Goal: Task Accomplishment & Management: Complete application form

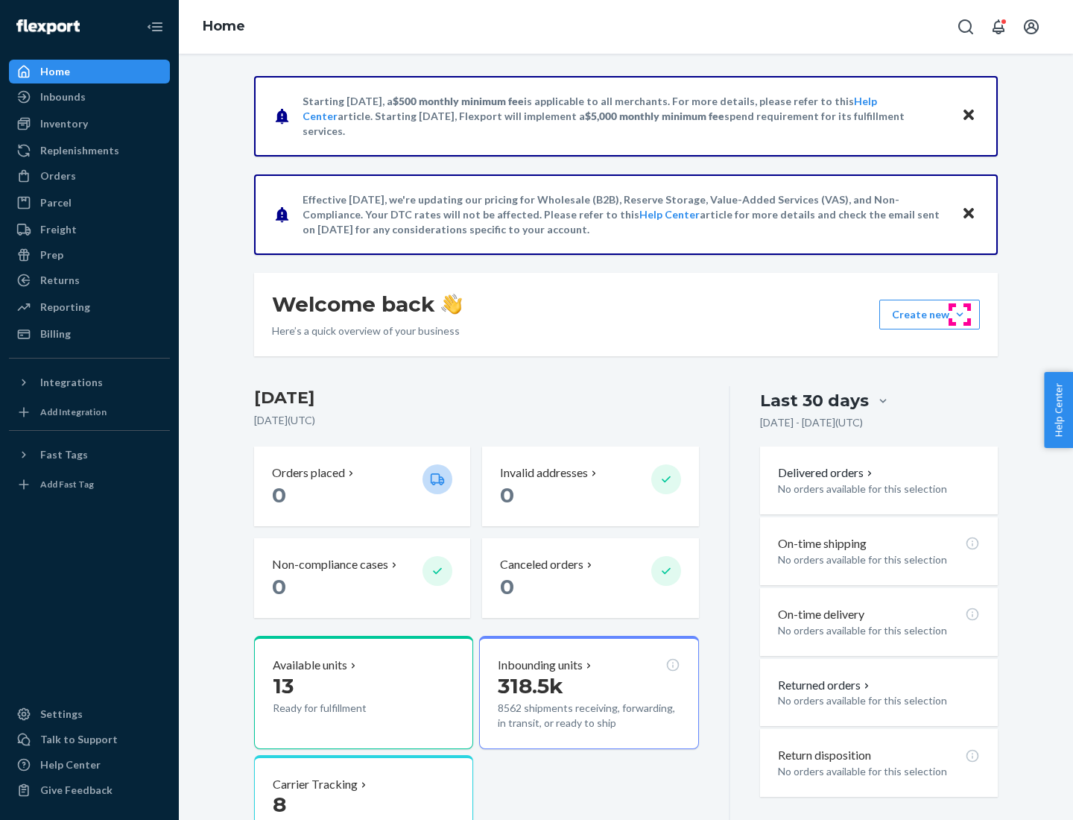
click at [960, 315] on button "Create new Create new inbound Create new order Create new product" at bounding box center [930, 315] width 101 height 30
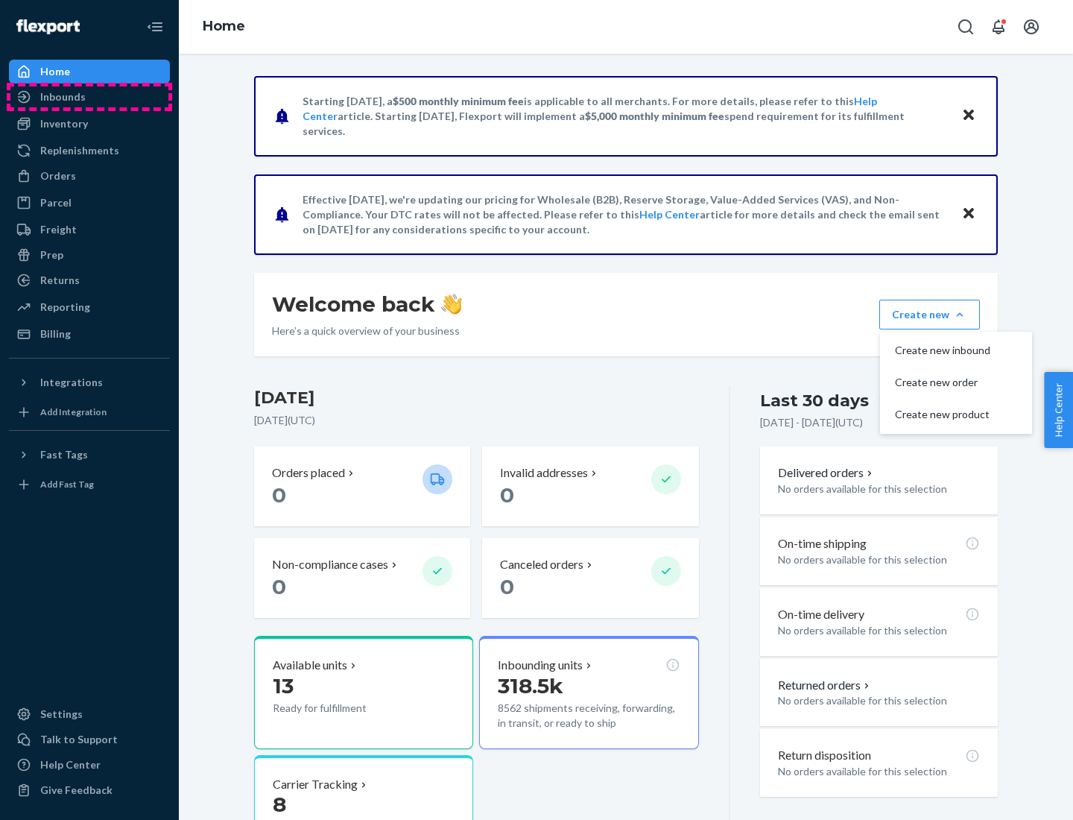
click at [89, 97] on div "Inbounds" at bounding box center [89, 96] width 158 height 21
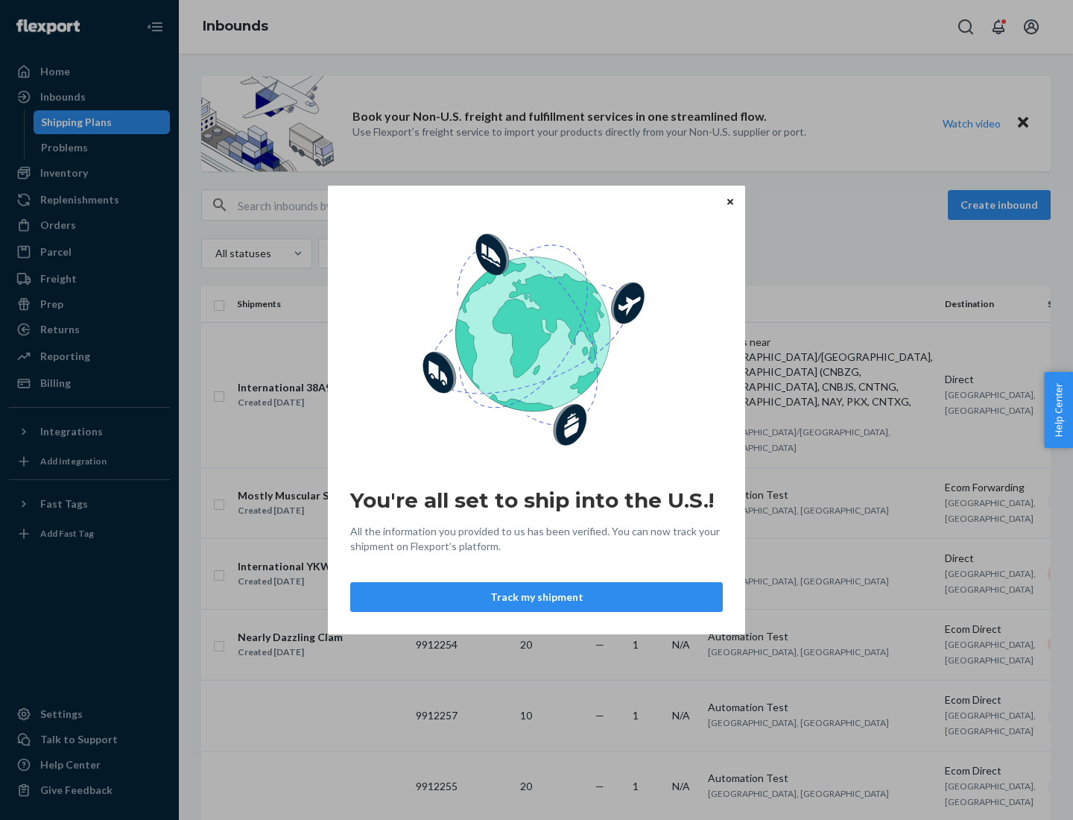
click at [730, 201] on icon "Close" at bounding box center [731, 201] width 6 height 6
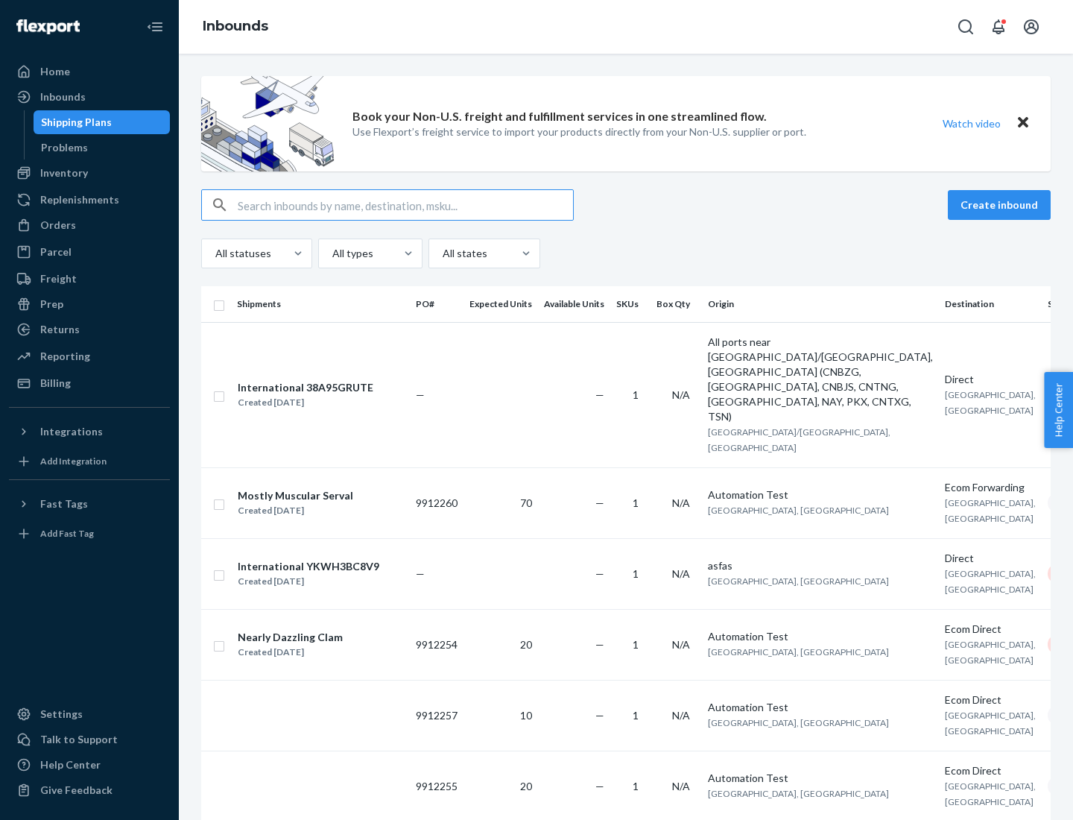
click at [1002, 205] on button "Create inbound" at bounding box center [999, 205] width 103 height 30
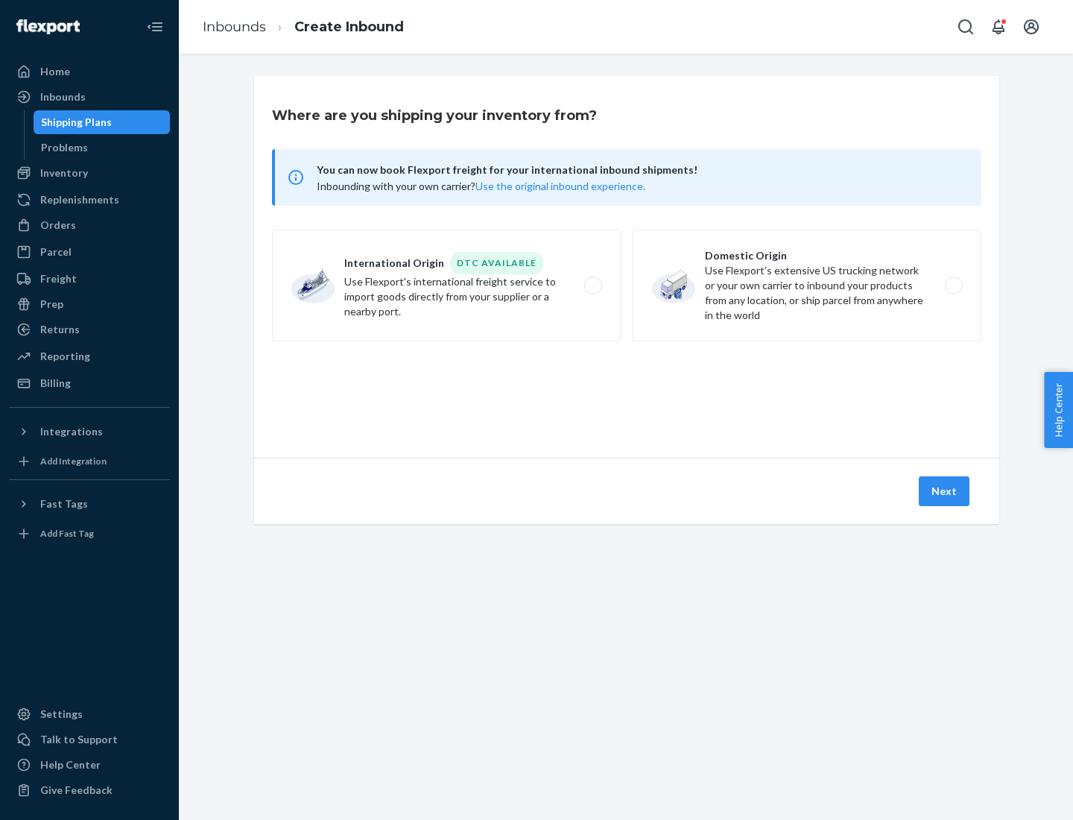
click at [807, 285] on label "Domestic Origin Use Flexport’s extensive US trucking network or your own carrie…" at bounding box center [807, 286] width 349 height 112
click at [953, 285] on input "Domestic Origin Use Flexport’s extensive US trucking network or your own carrie…" at bounding box center [958, 286] width 10 height 10
radio input "true"
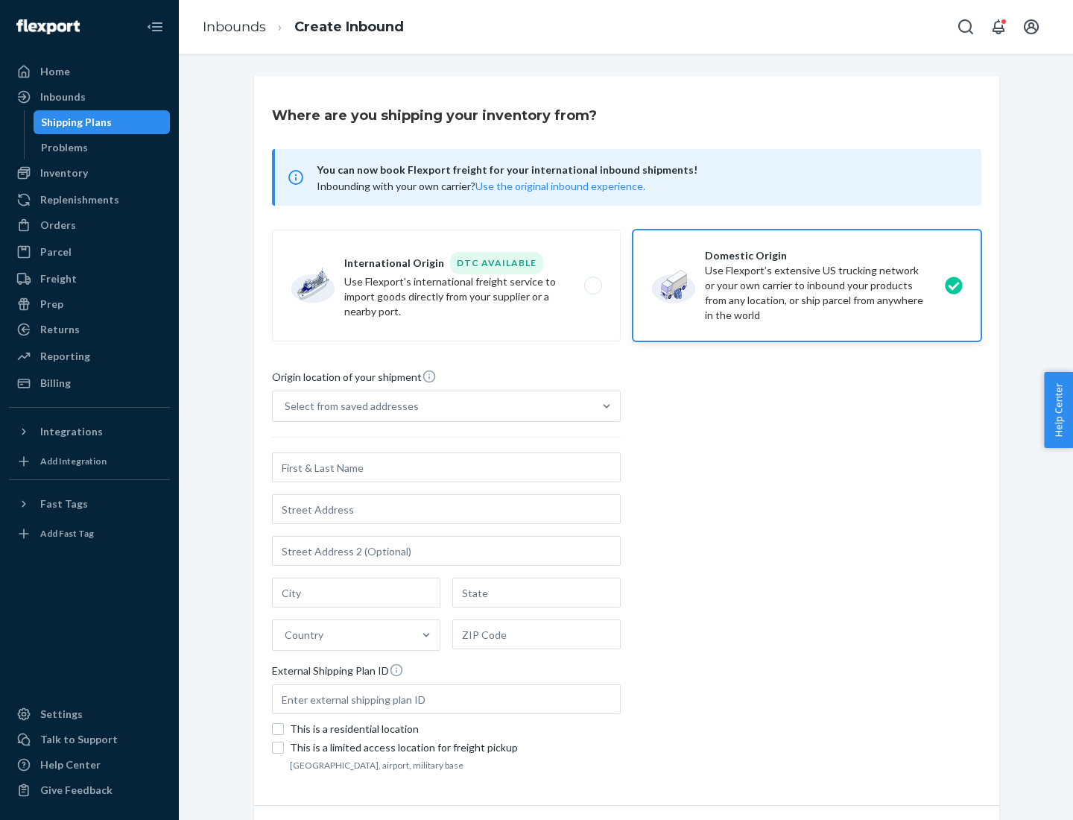
click at [433, 406] on div "Select from saved addresses" at bounding box center [433, 406] width 321 height 30
click at [286, 406] on input "Select from saved addresses" at bounding box center [285, 406] width 1 height 15
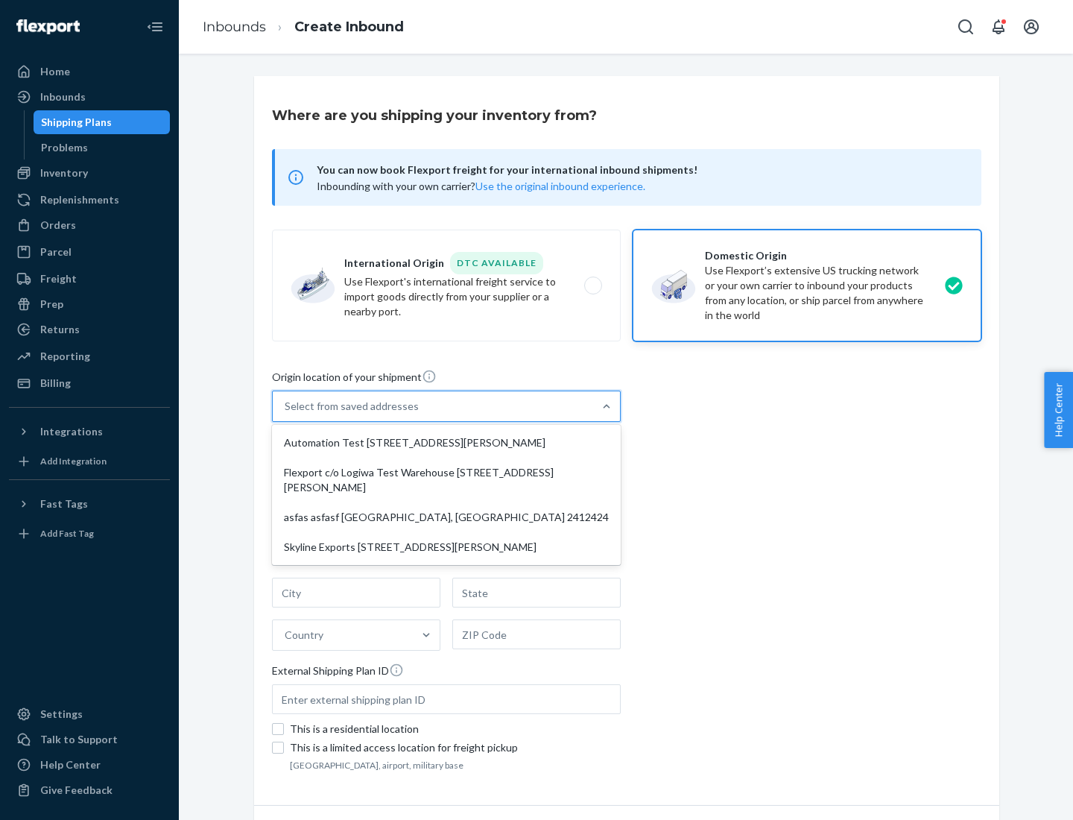
scroll to position [6, 0]
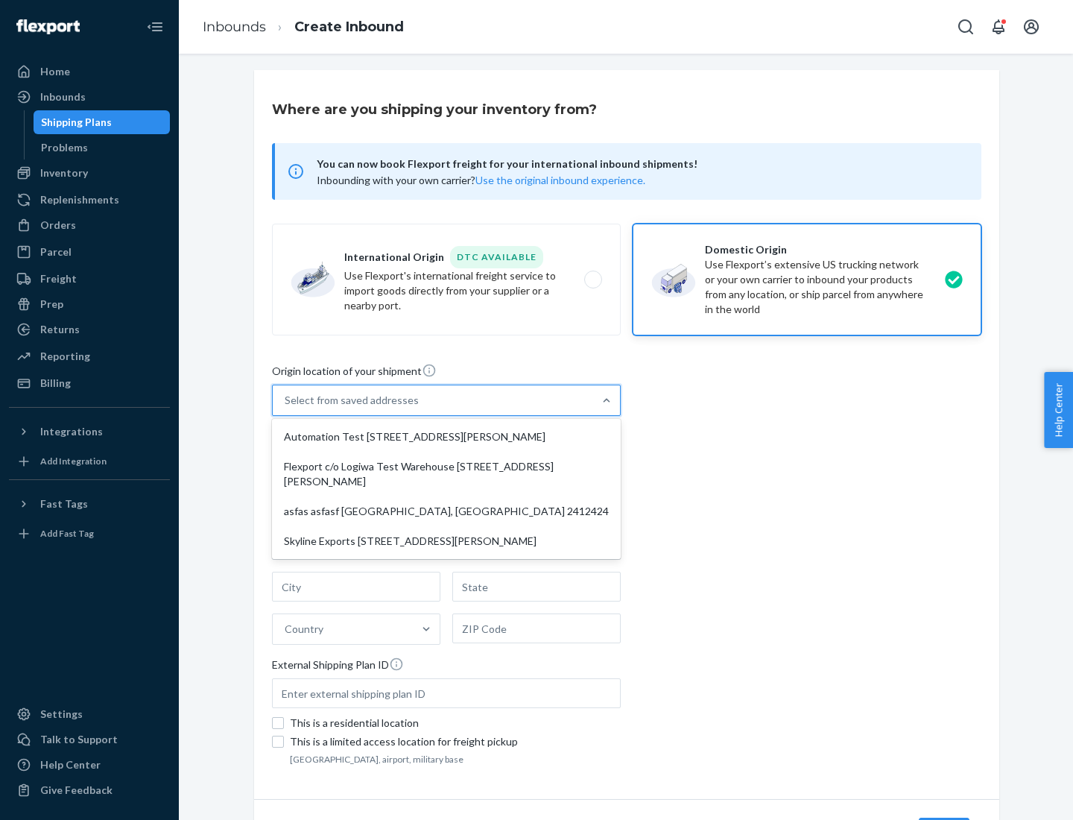
click at [447, 437] on div "Automation Test [STREET_ADDRESS][PERSON_NAME]" at bounding box center [446, 437] width 343 height 30
click at [286, 408] on input "option Automation Test [STREET_ADDRESS][PERSON_NAME] focused, 1 of 4. 4 results…" at bounding box center [285, 400] width 1 height 15
type input "Automation Test"
type input "9th Floor"
type input "[GEOGRAPHIC_DATA]"
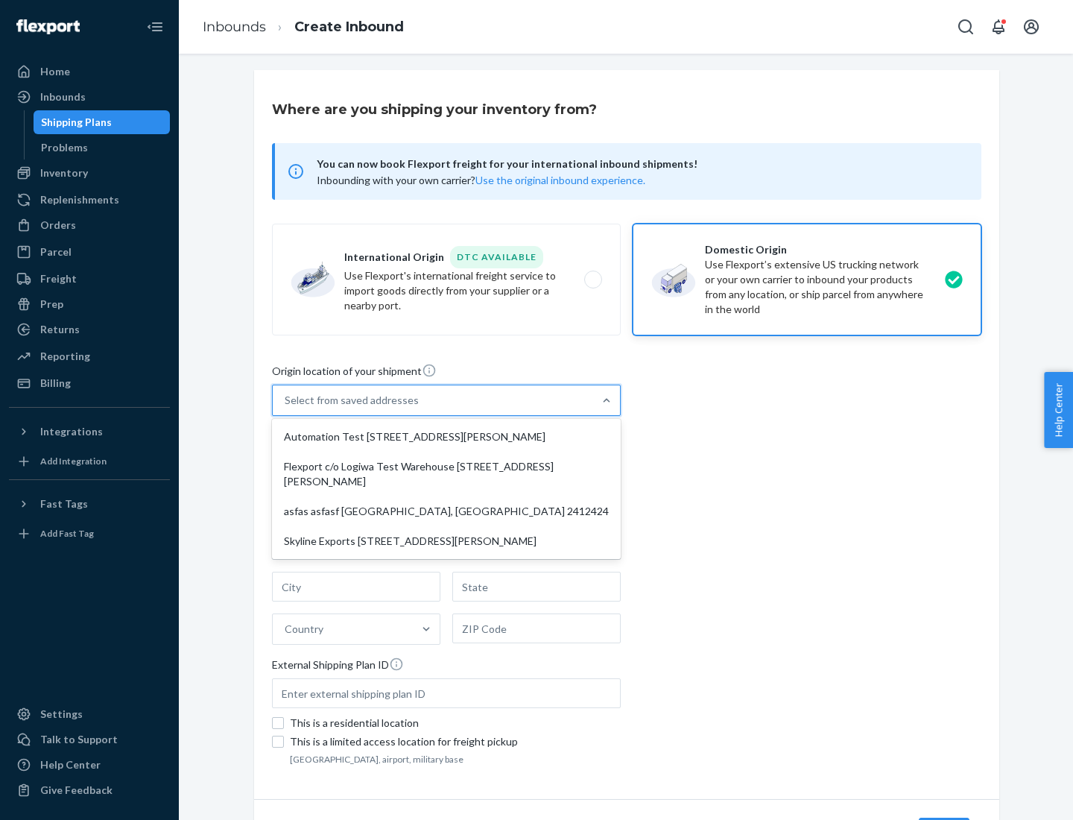
type input "CA"
type input "94104"
type input "[STREET_ADDRESS][PERSON_NAME]"
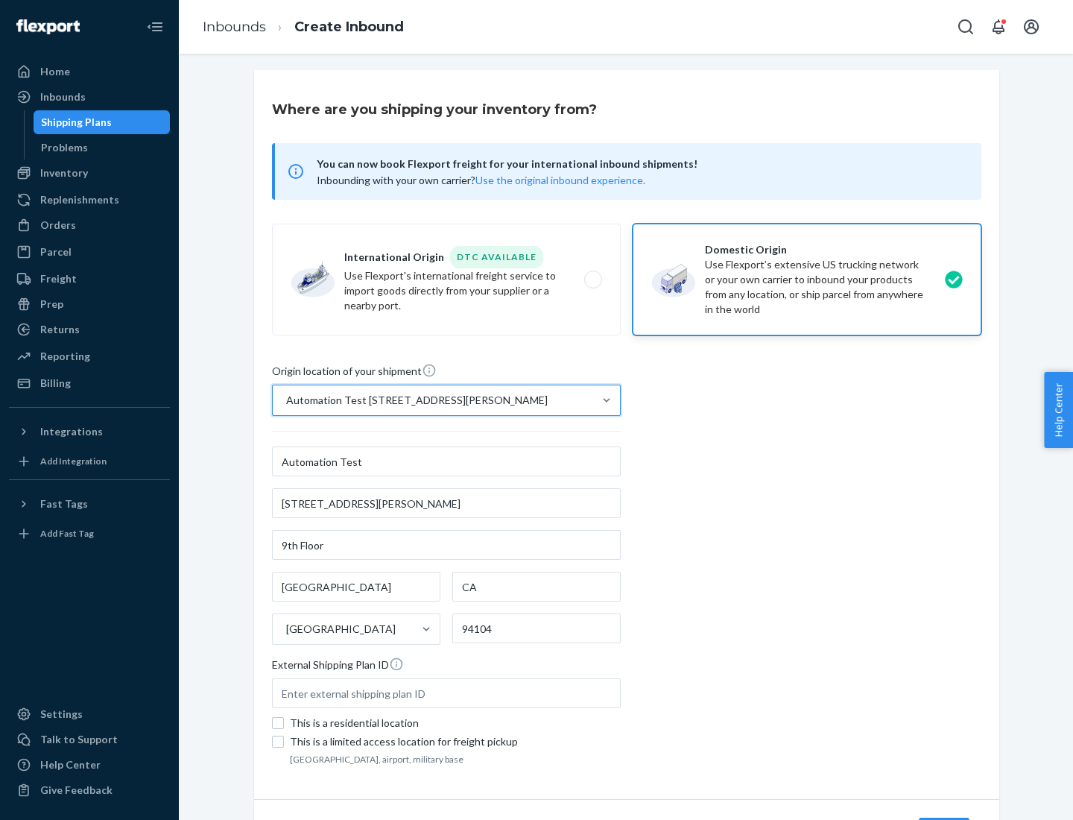
scroll to position [87, 0]
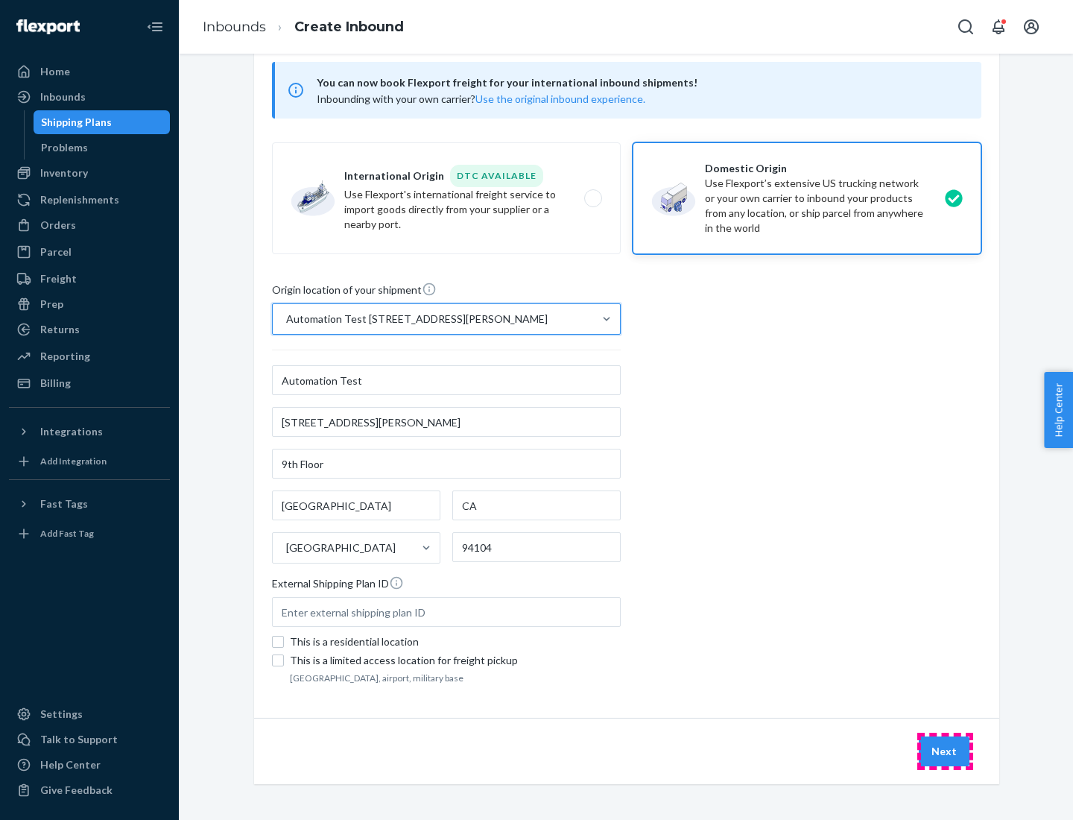
click at [945, 751] on button "Next" at bounding box center [944, 751] width 51 height 30
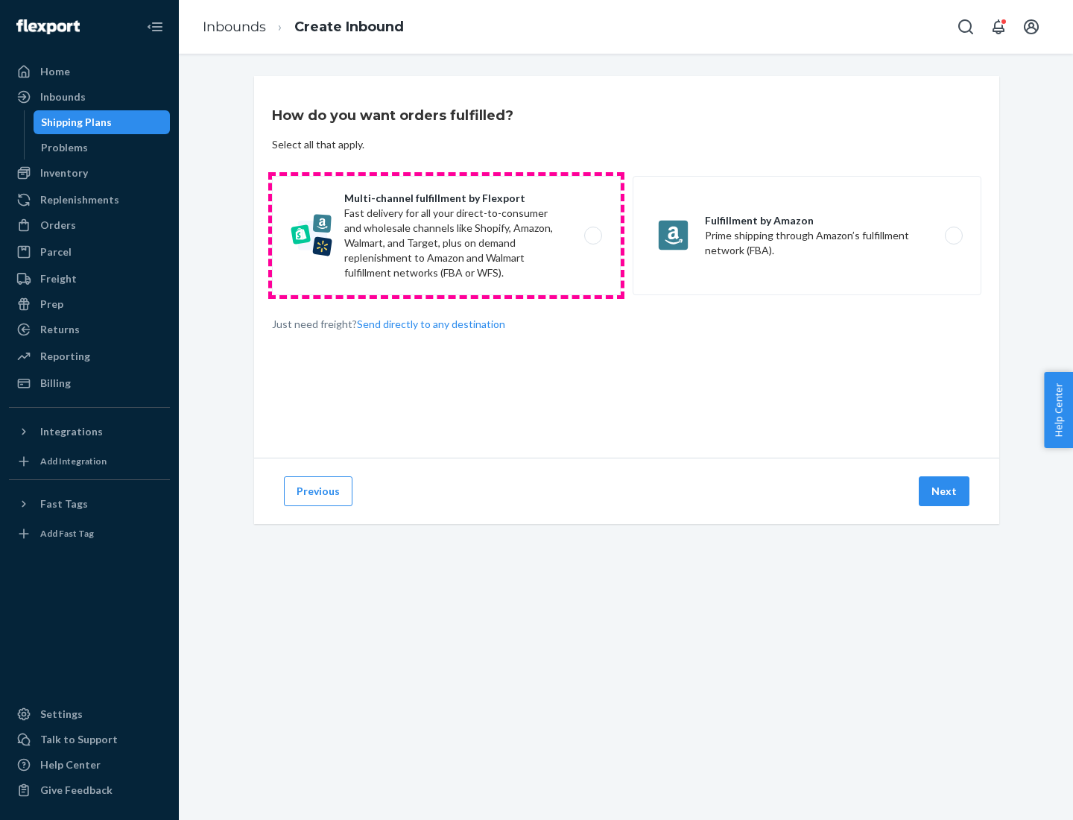
click at [447, 236] on label "Multi-channel fulfillment by Flexport Fast delivery for all your direct-to-cons…" at bounding box center [446, 235] width 349 height 119
click at [593, 236] on input "Multi-channel fulfillment by Flexport Fast delivery for all your direct-to-cons…" at bounding box center [598, 236] width 10 height 10
radio input "true"
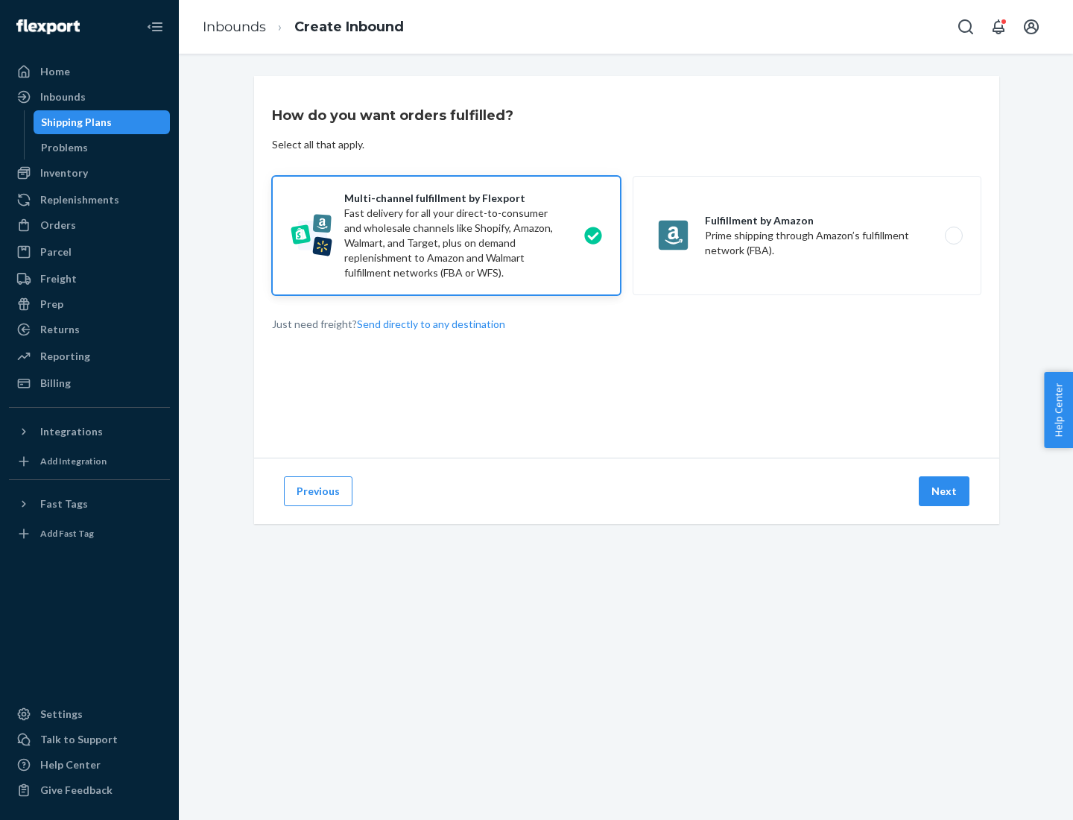
click at [945, 491] on button "Next" at bounding box center [944, 491] width 51 height 30
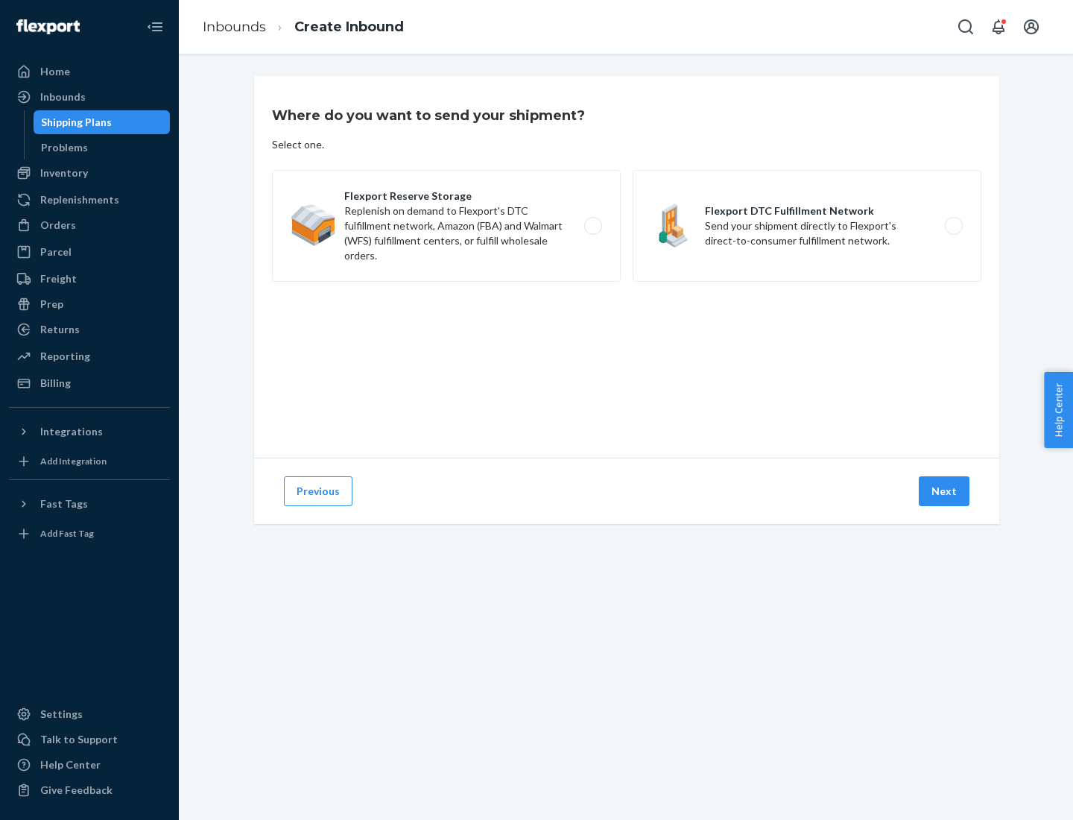
click at [447, 226] on label "Flexport Reserve Storage Replenish on demand to Flexport's DTC fulfillment netw…" at bounding box center [446, 226] width 349 height 112
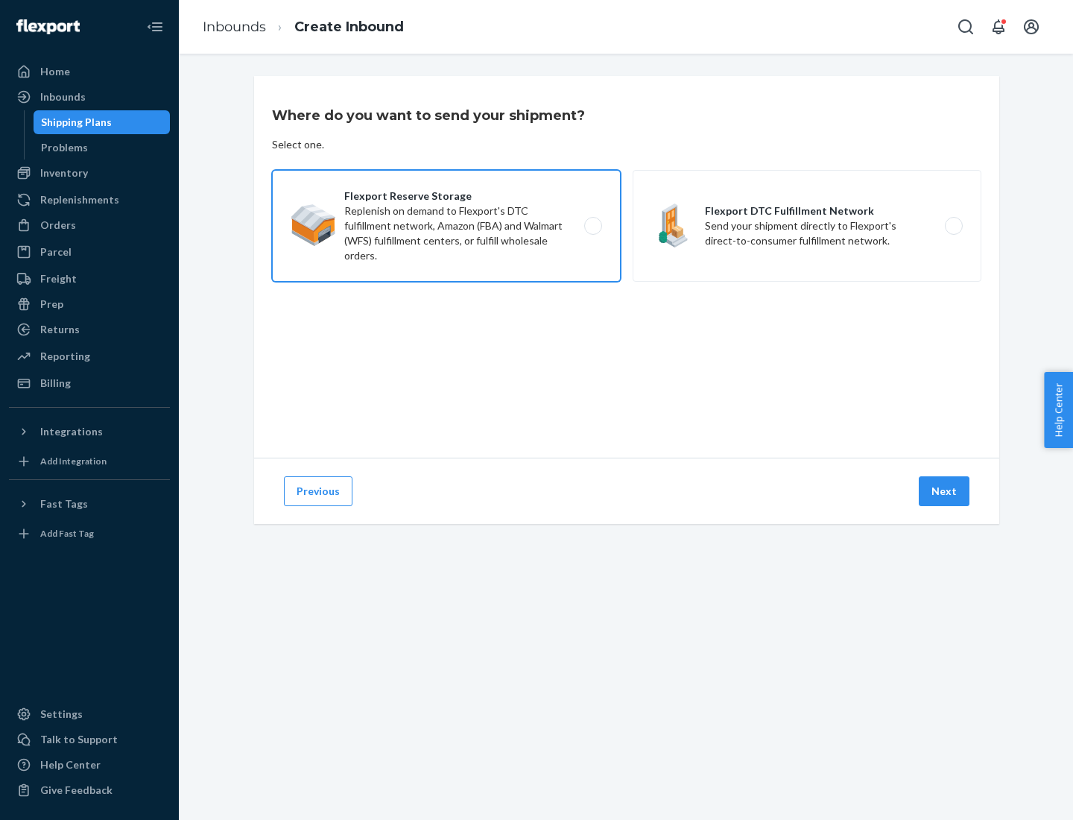
click at [593, 226] on input "Flexport Reserve Storage Replenish on demand to Flexport's DTC fulfillment netw…" at bounding box center [598, 226] width 10 height 10
radio input "true"
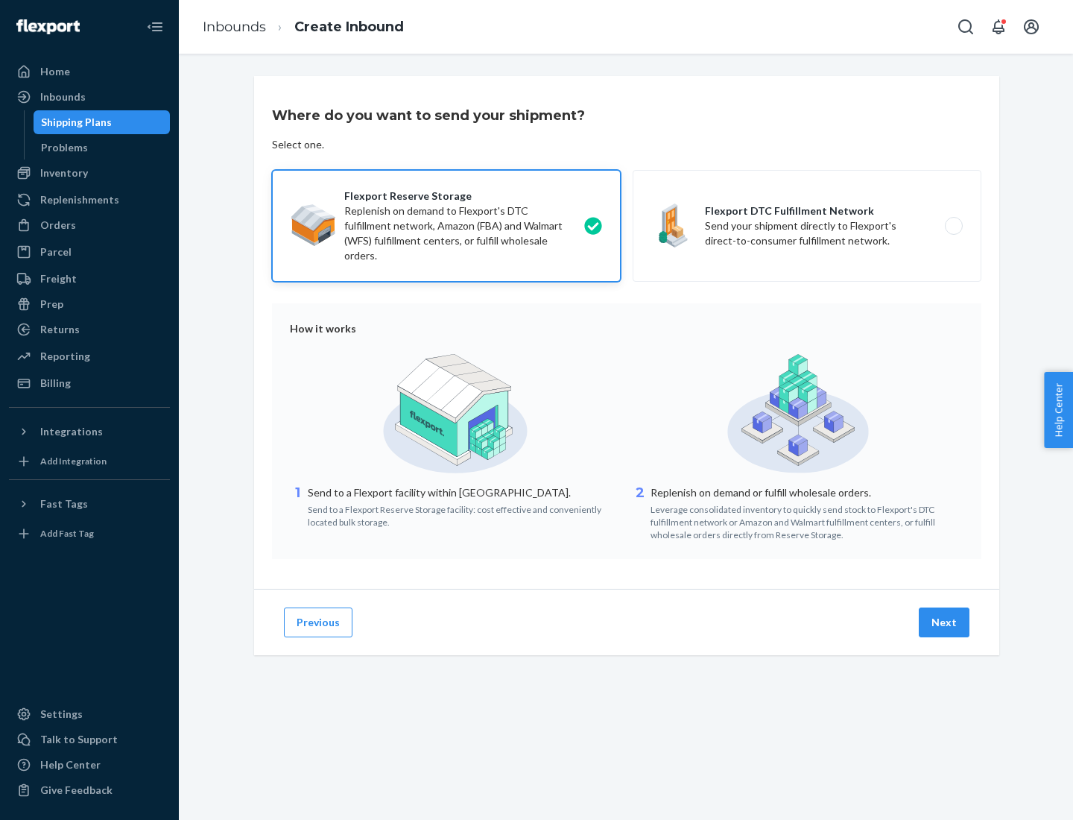
click at [945, 622] on button "Next" at bounding box center [944, 623] width 51 height 30
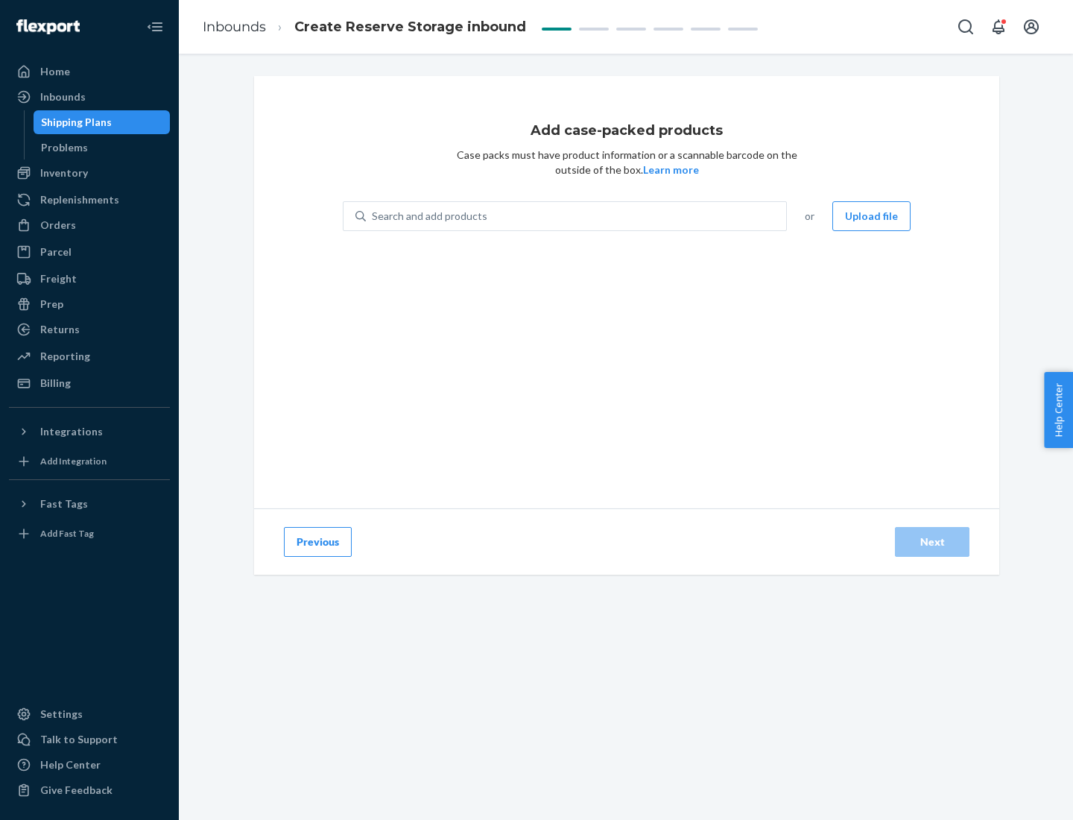
click at [577, 216] on div "Search and add products" at bounding box center [576, 216] width 420 height 27
click at [373, 216] on input "Search and add products" at bounding box center [372, 216] width 1 height 15
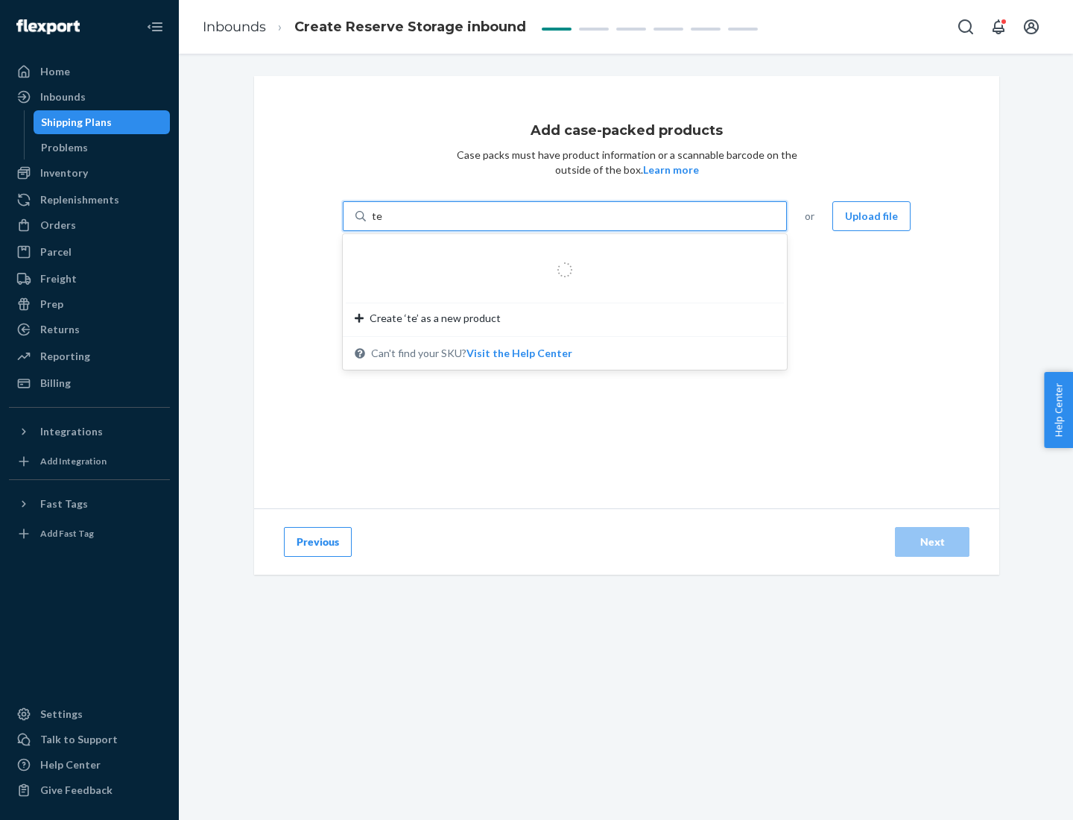
type input "test-syn"
click at [560, 252] on div "test - syn - test" at bounding box center [559, 251] width 408 height 15
click at [411, 224] on input "test-syn" at bounding box center [391, 216] width 39 height 15
type input "1"
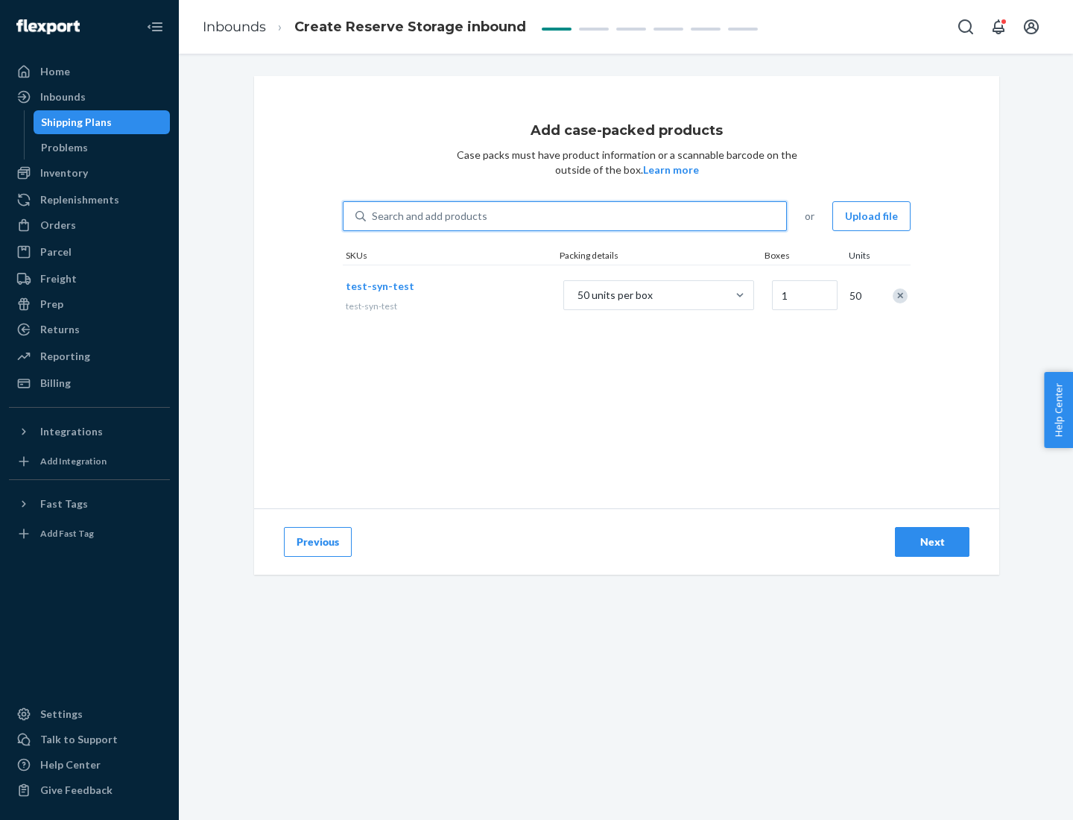
click at [933, 542] on div "Next" at bounding box center [932, 541] width 49 height 15
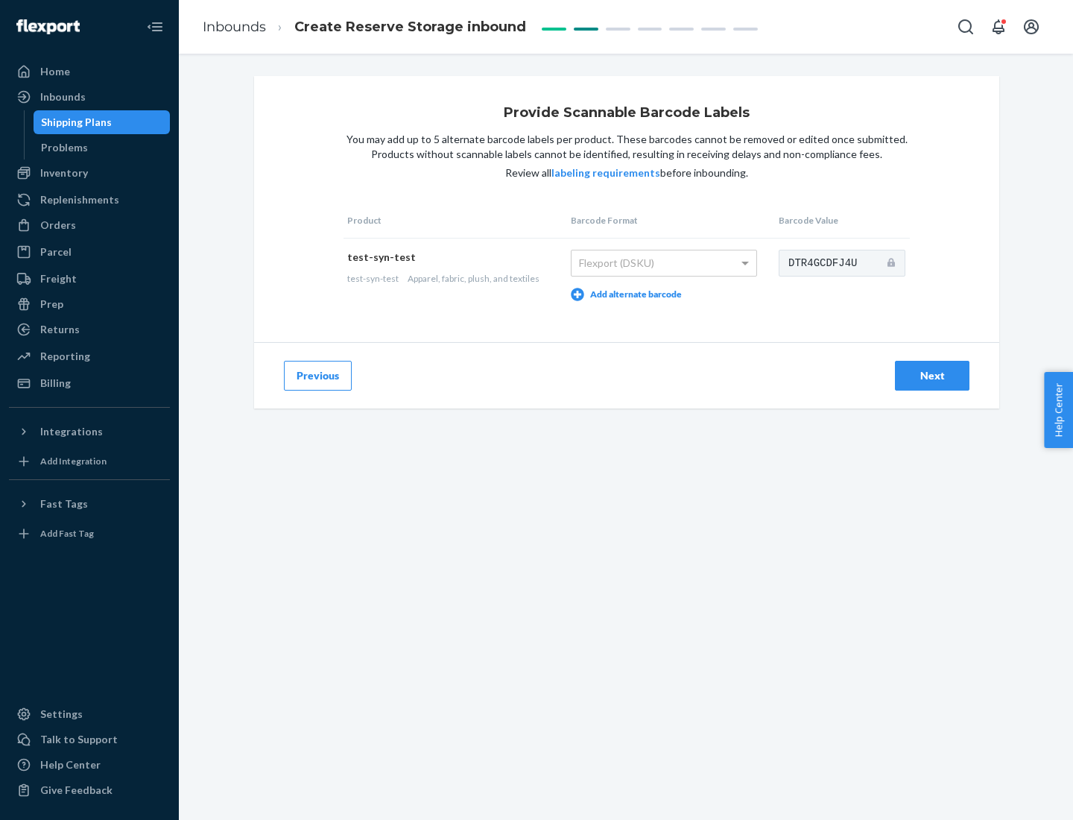
click at [933, 375] on div "Next" at bounding box center [932, 375] width 49 height 15
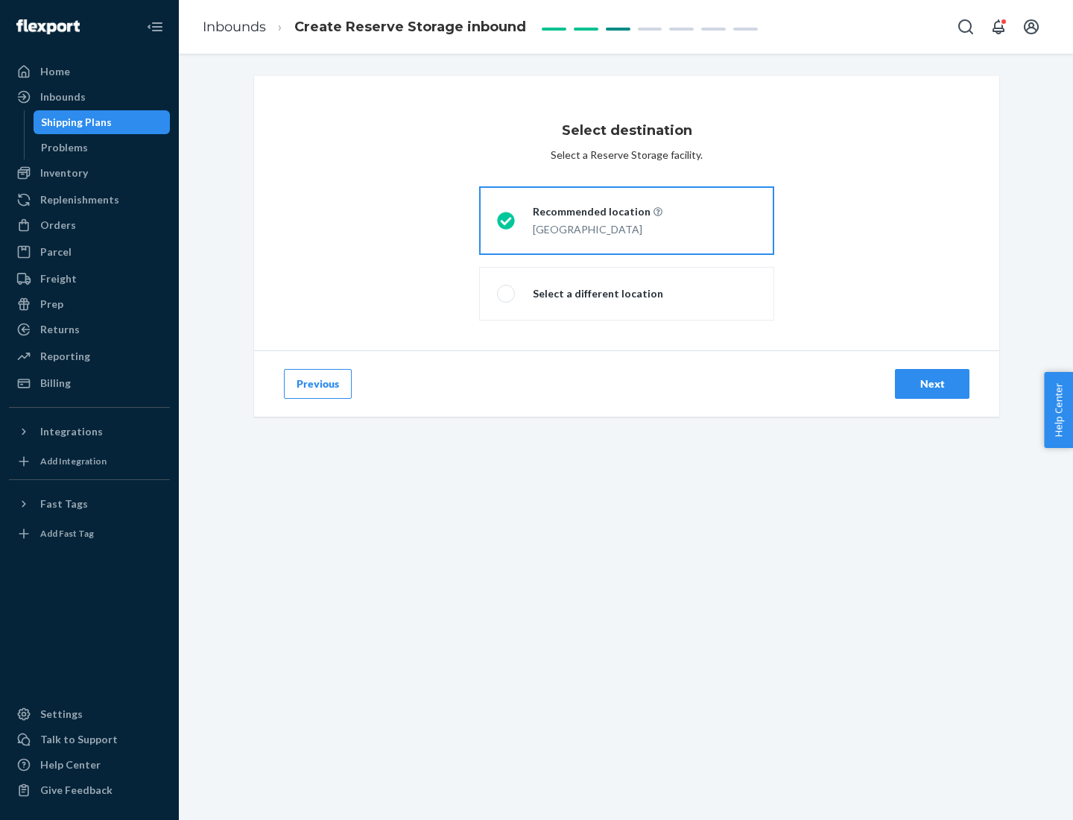
click at [933, 384] on div "Next" at bounding box center [932, 383] width 49 height 15
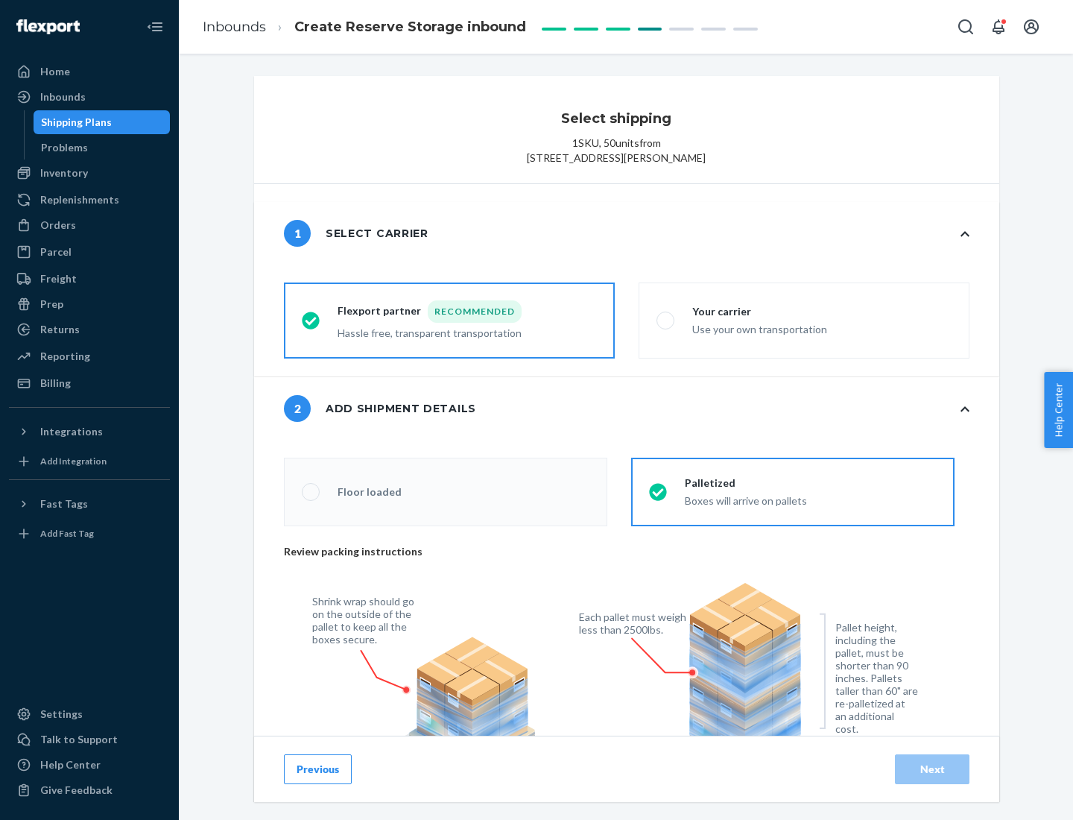
radio input "false"
type input "1"
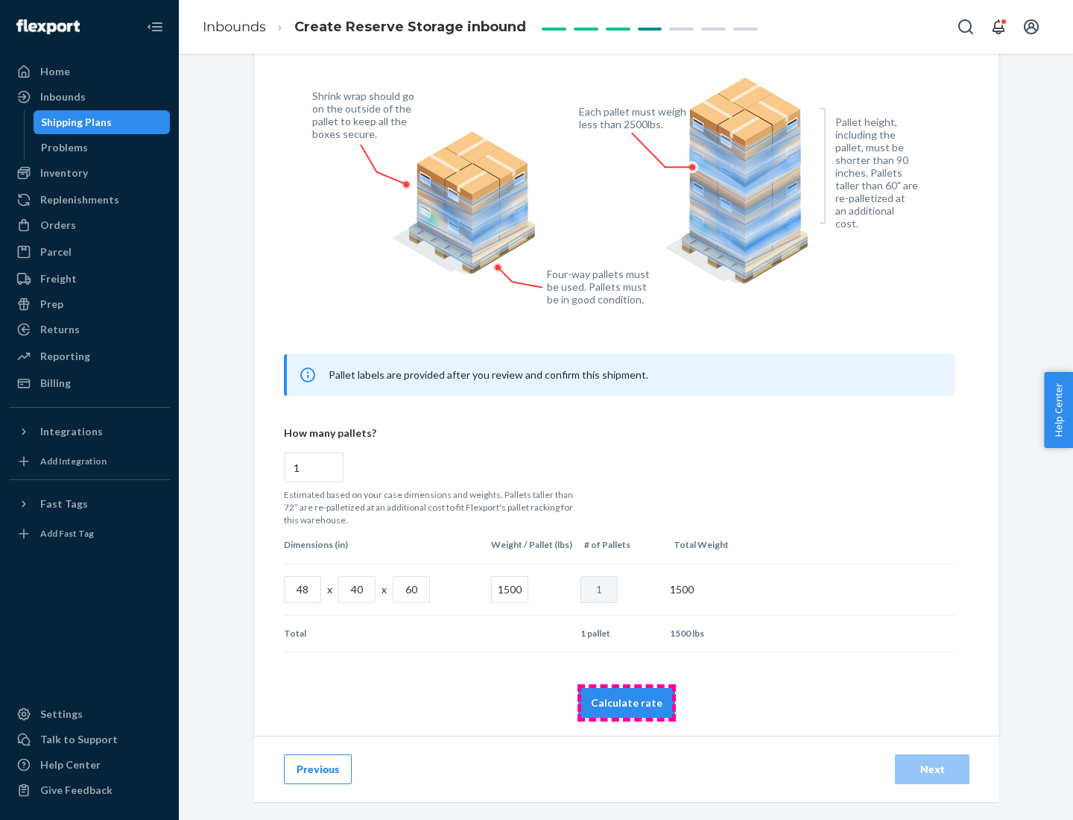
click at [627, 702] on button "Calculate rate" at bounding box center [626, 703] width 97 height 30
radio input "false"
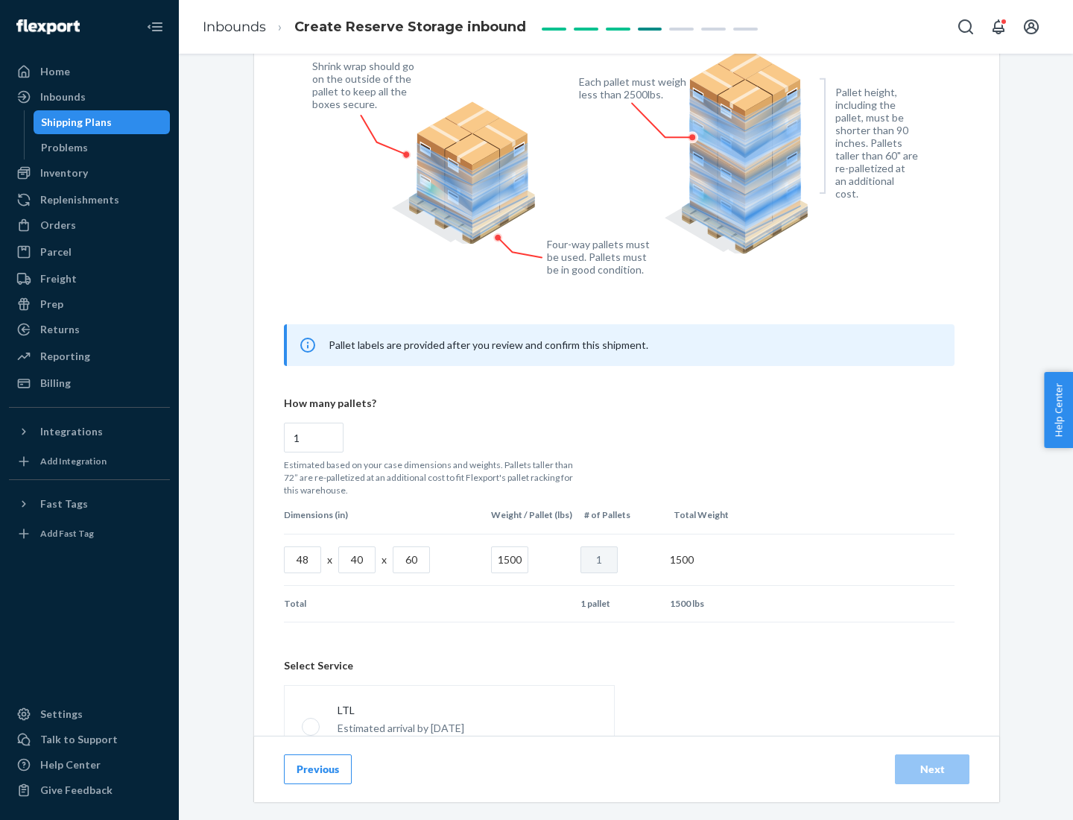
scroll to position [659, 0]
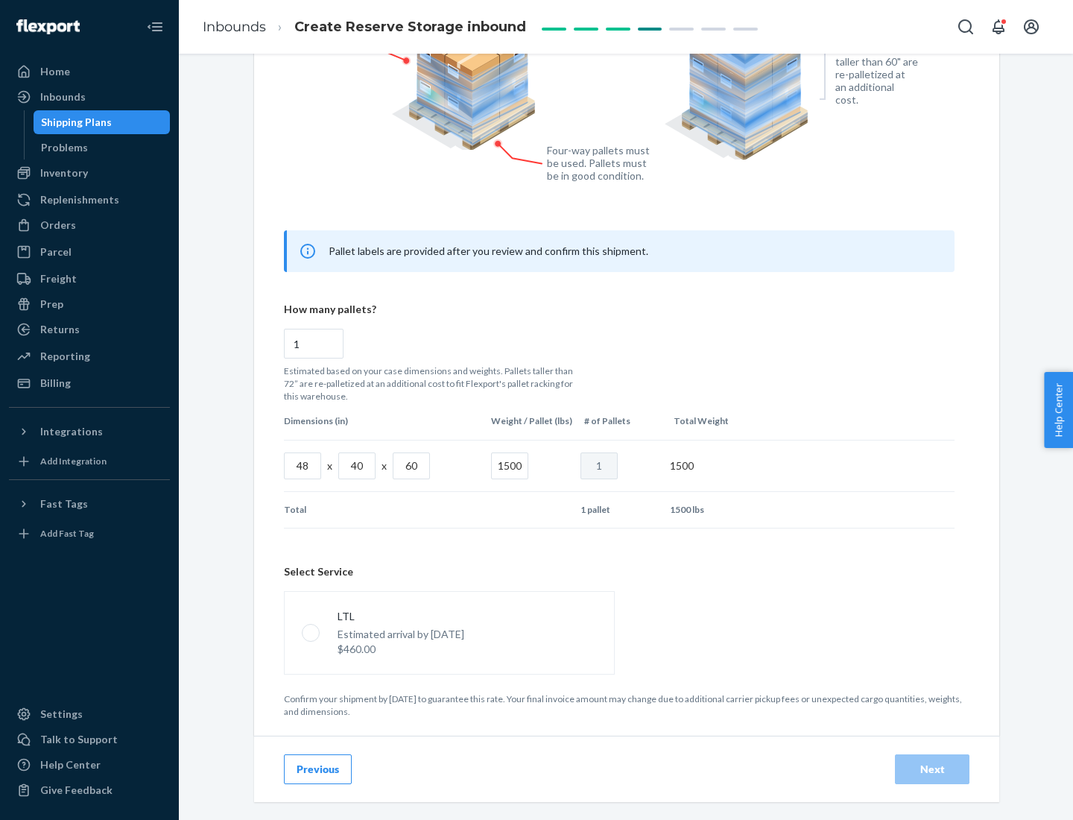
click at [449, 632] on p "Estimated arrival by [DATE]" at bounding box center [401, 634] width 127 height 15
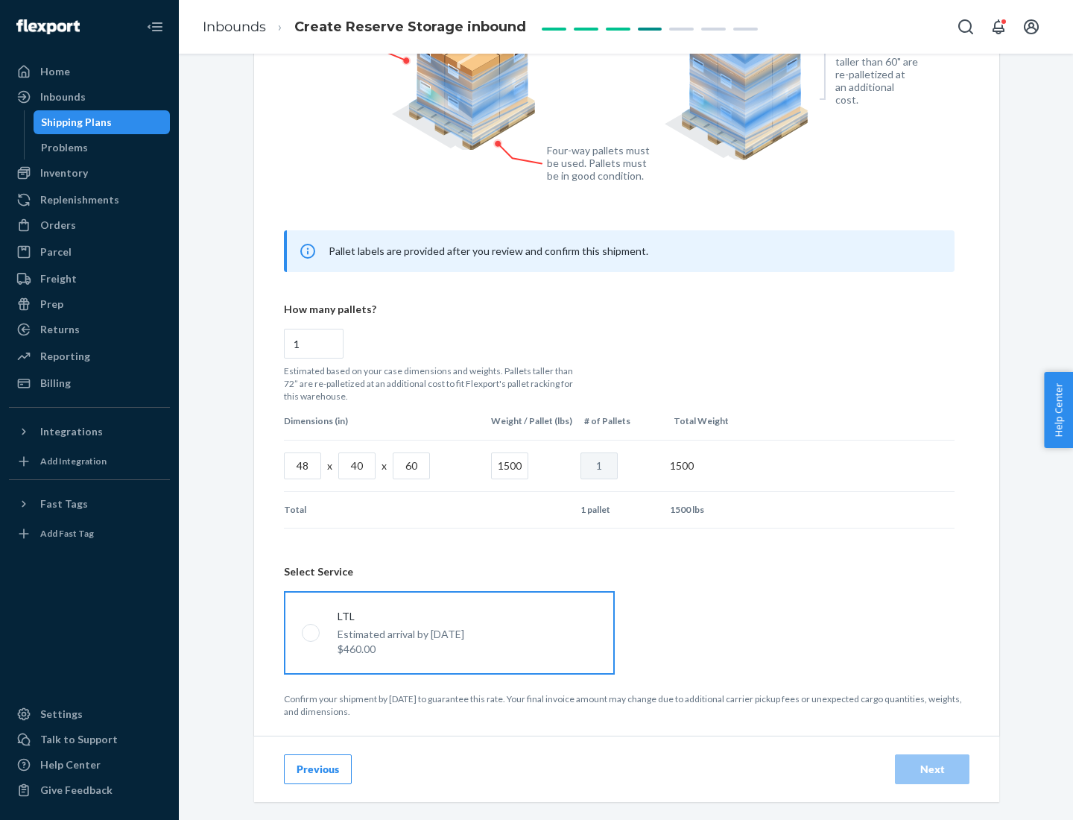
click at [312, 632] on input "LTL Estimated arrival by [DATE] $460.00" at bounding box center [307, 633] width 10 height 10
radio input "true"
radio input "false"
click at [933, 769] on div "Next" at bounding box center [932, 769] width 49 height 15
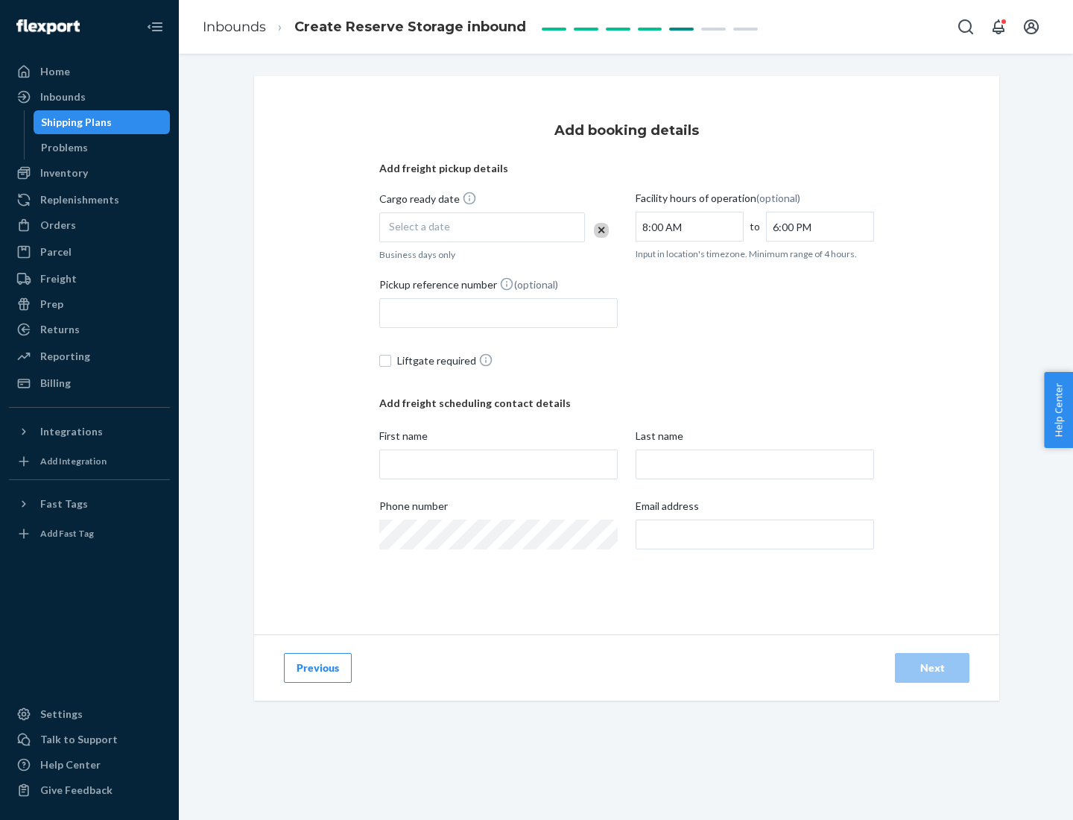
click at [482, 227] on div "Select a date" at bounding box center [482, 227] width 206 height 30
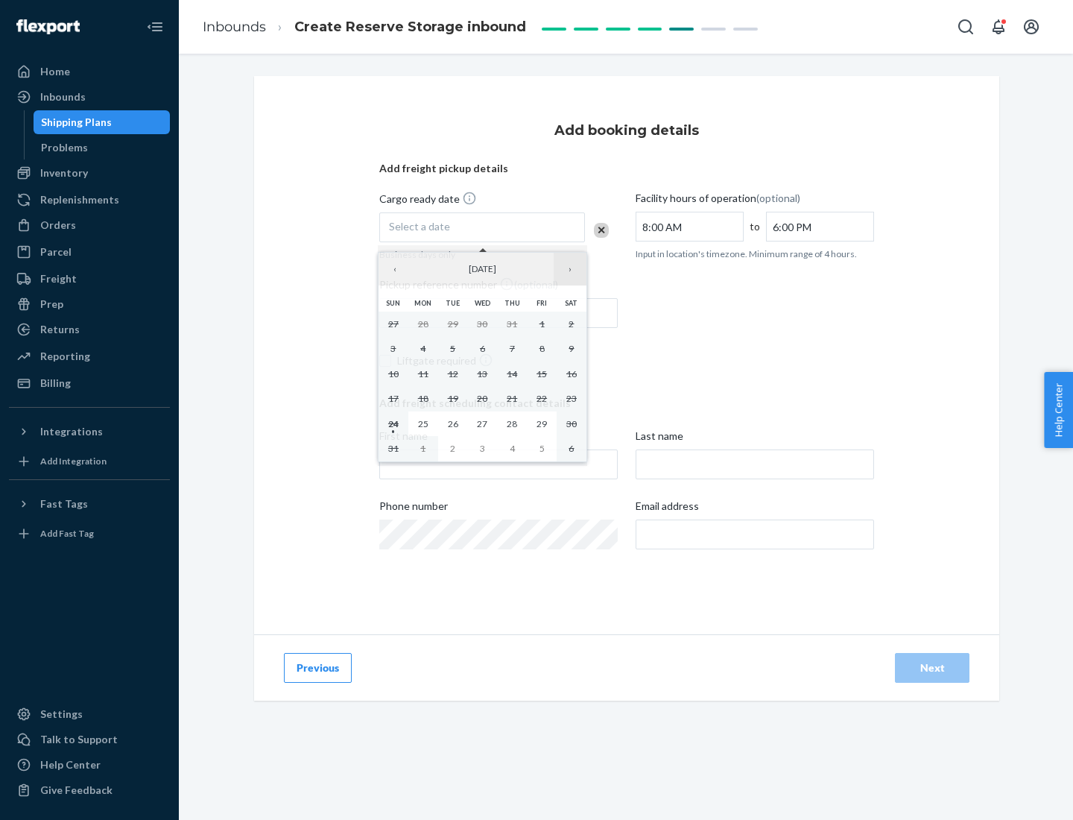
click at [570, 269] on button "›" at bounding box center [570, 269] width 33 height 33
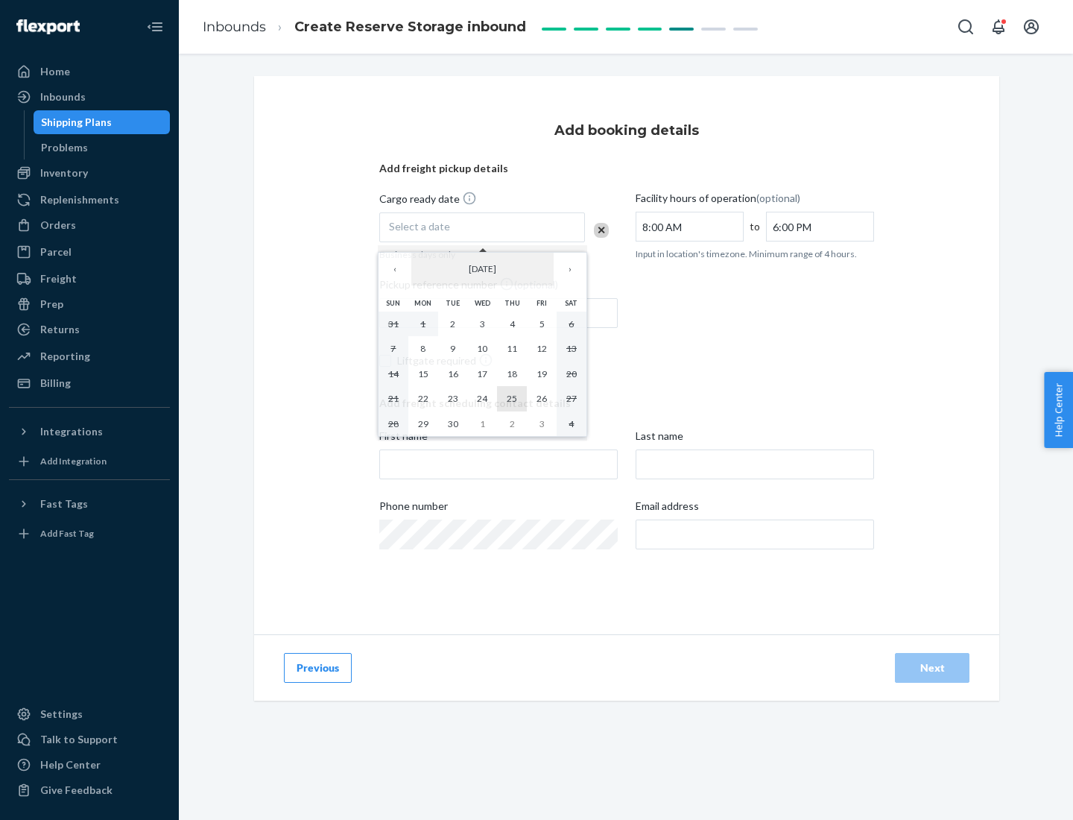
click at [512, 398] on abbr "25" at bounding box center [512, 398] width 10 height 11
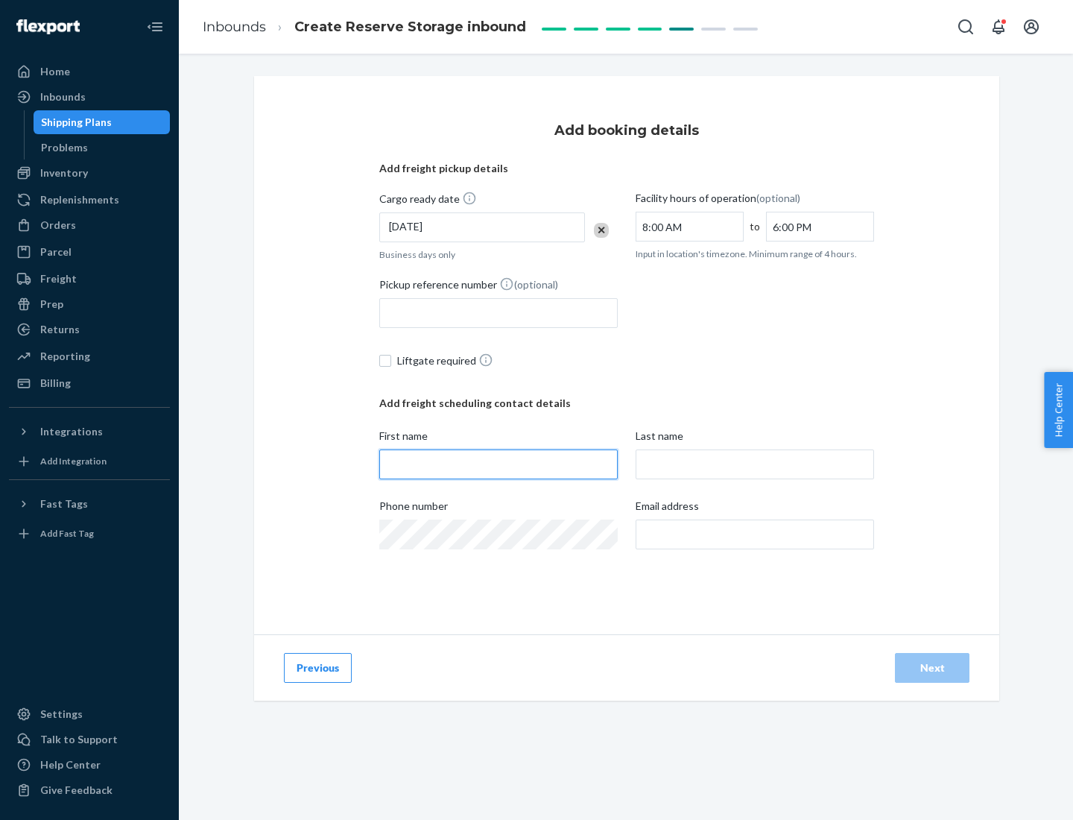
click at [499, 464] on input "First name" at bounding box center [498, 464] width 239 height 30
type input "[PERSON_NAME]"
click at [755, 464] on input "Last name" at bounding box center [755, 464] width 239 height 30
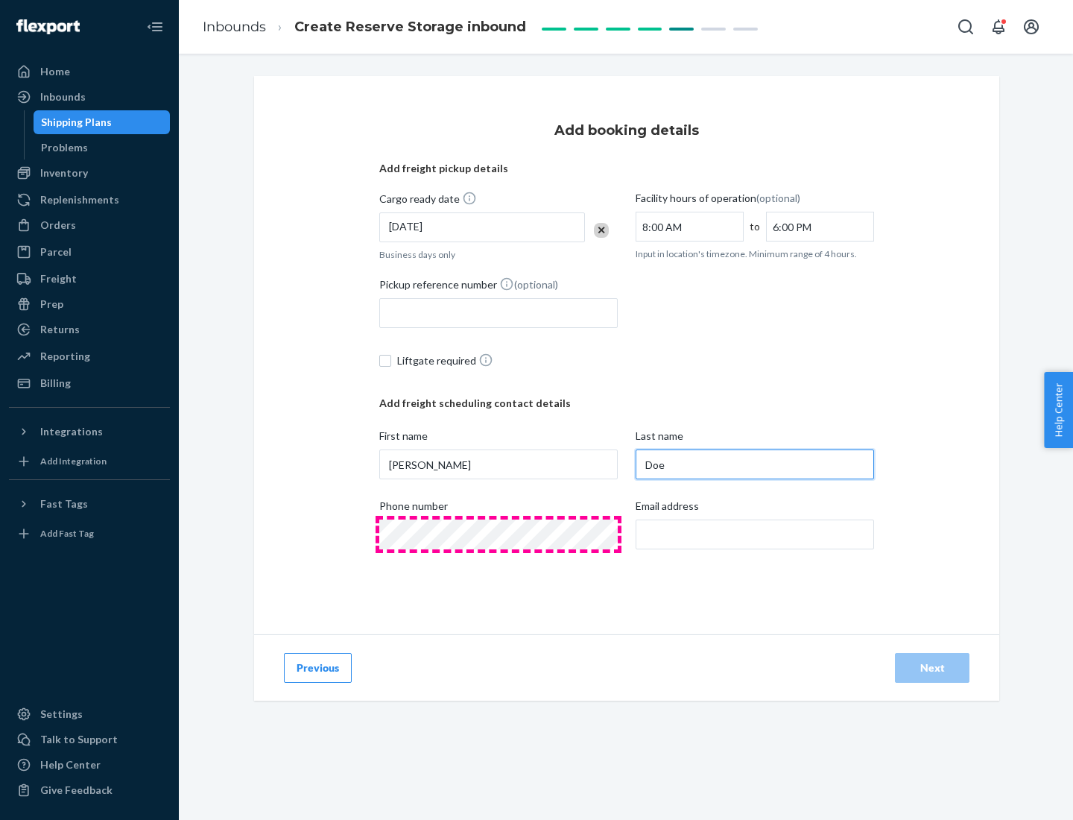
type input "Doe"
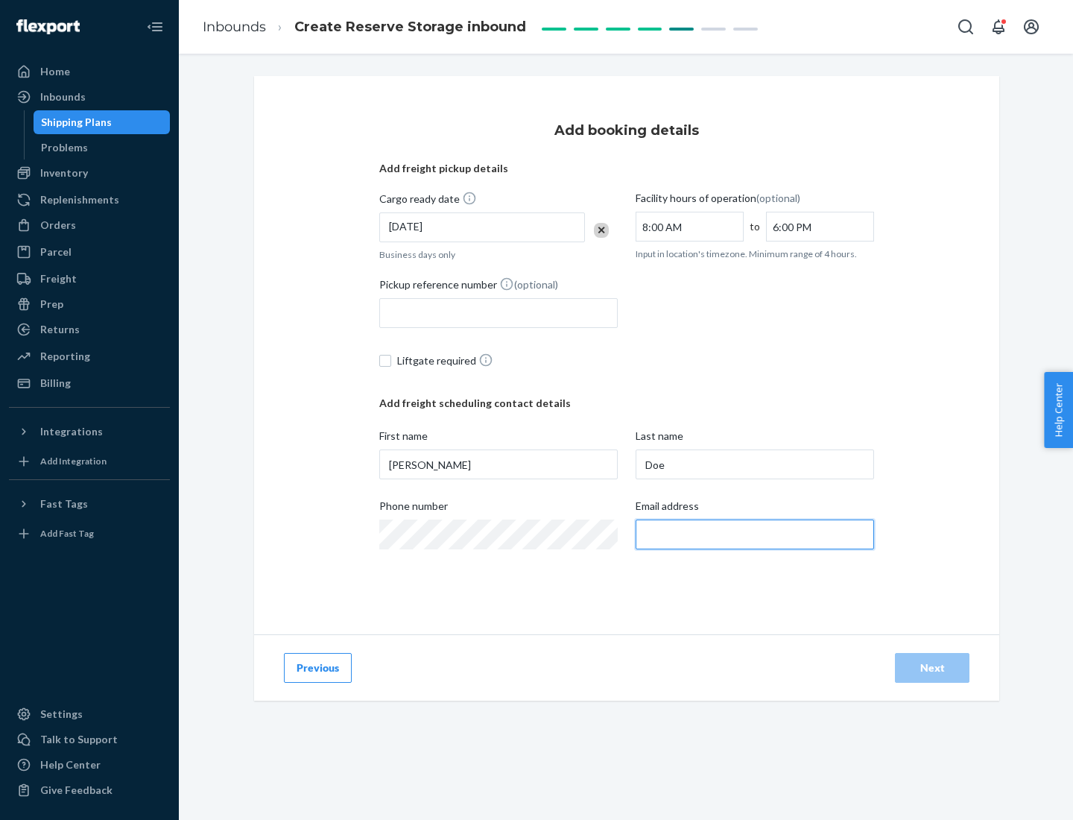
click at [755, 534] on input "Email address" at bounding box center [755, 535] width 239 height 30
type input "[EMAIL_ADDRESS][DOMAIN_NAME]"
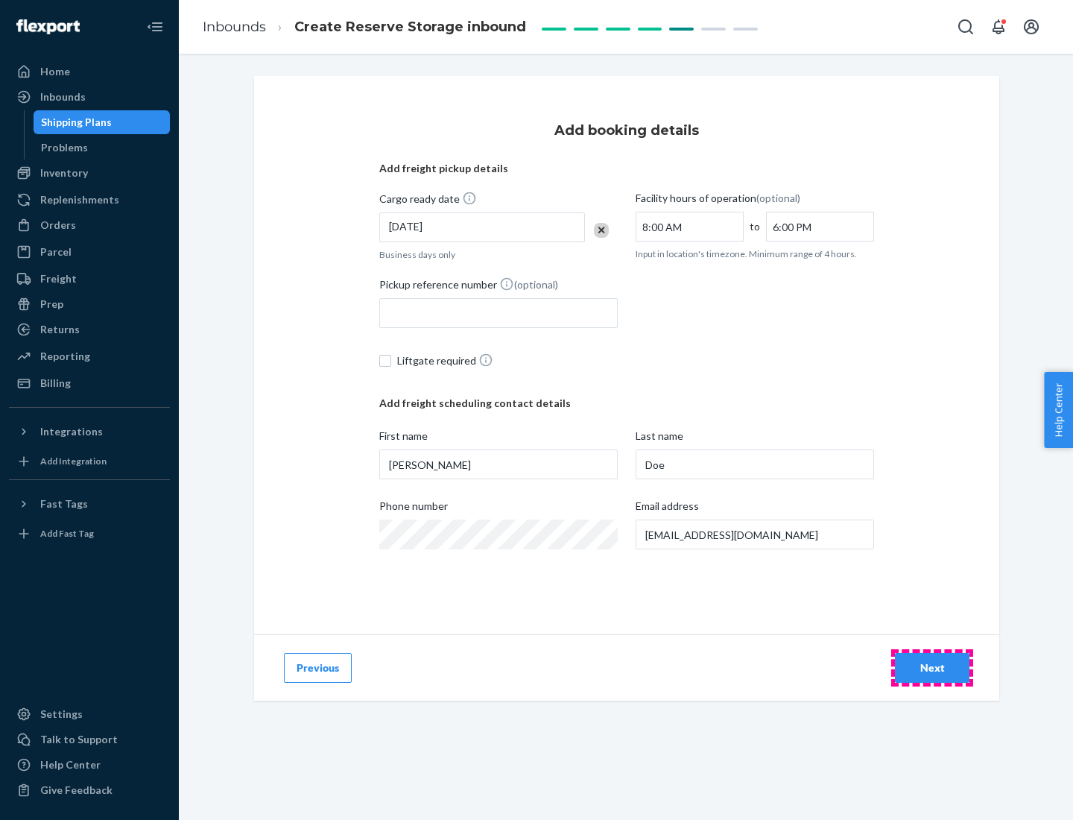
click at [933, 668] on div "Next" at bounding box center [932, 667] width 49 height 15
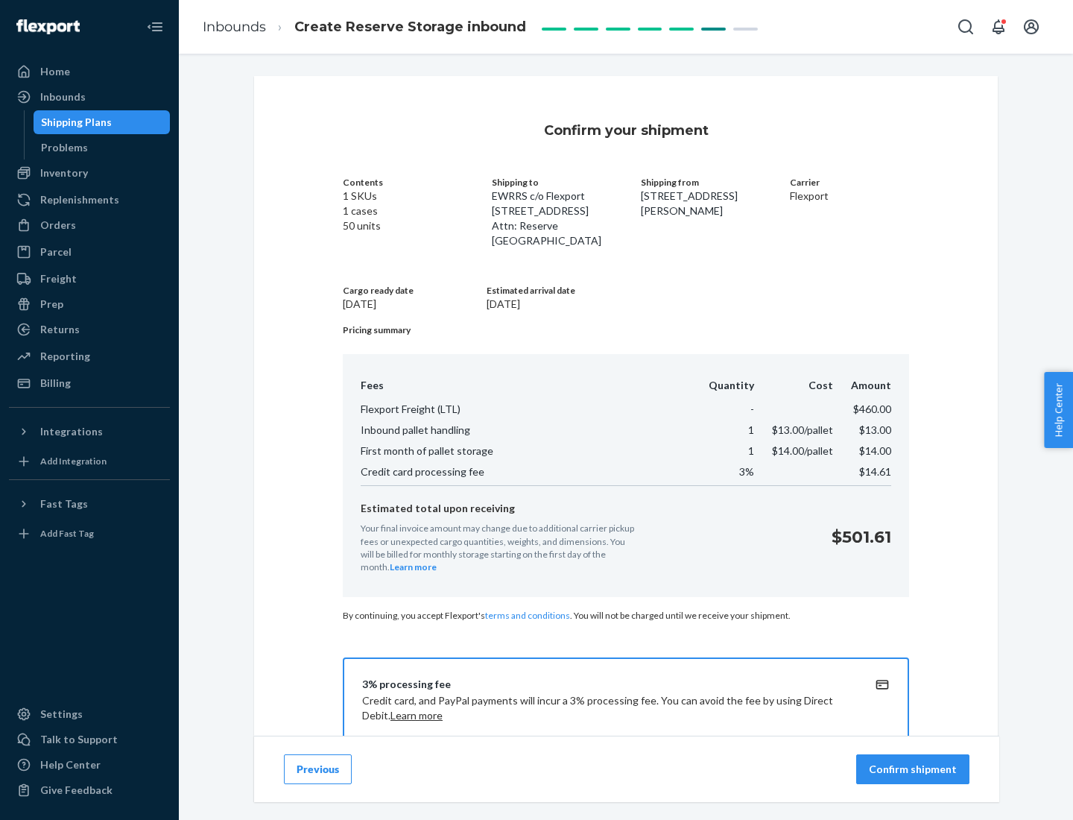
scroll to position [215, 0]
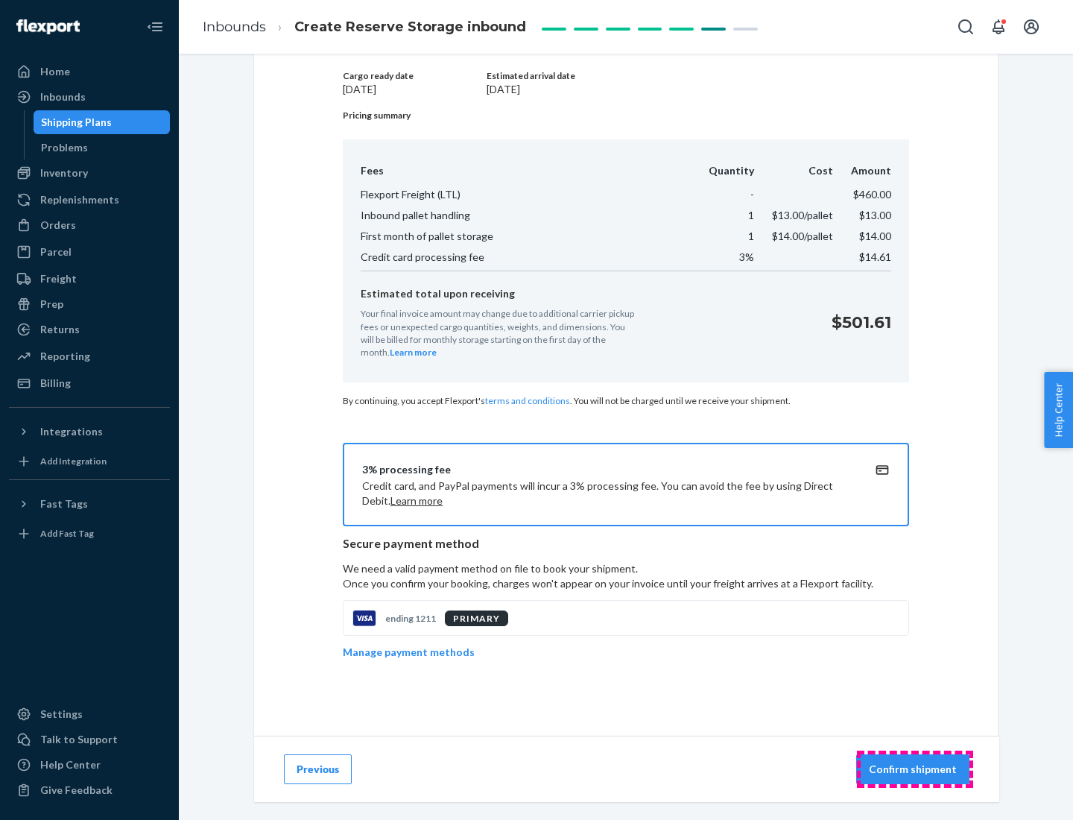
click at [915, 769] on p "Confirm shipment" at bounding box center [913, 769] width 88 height 15
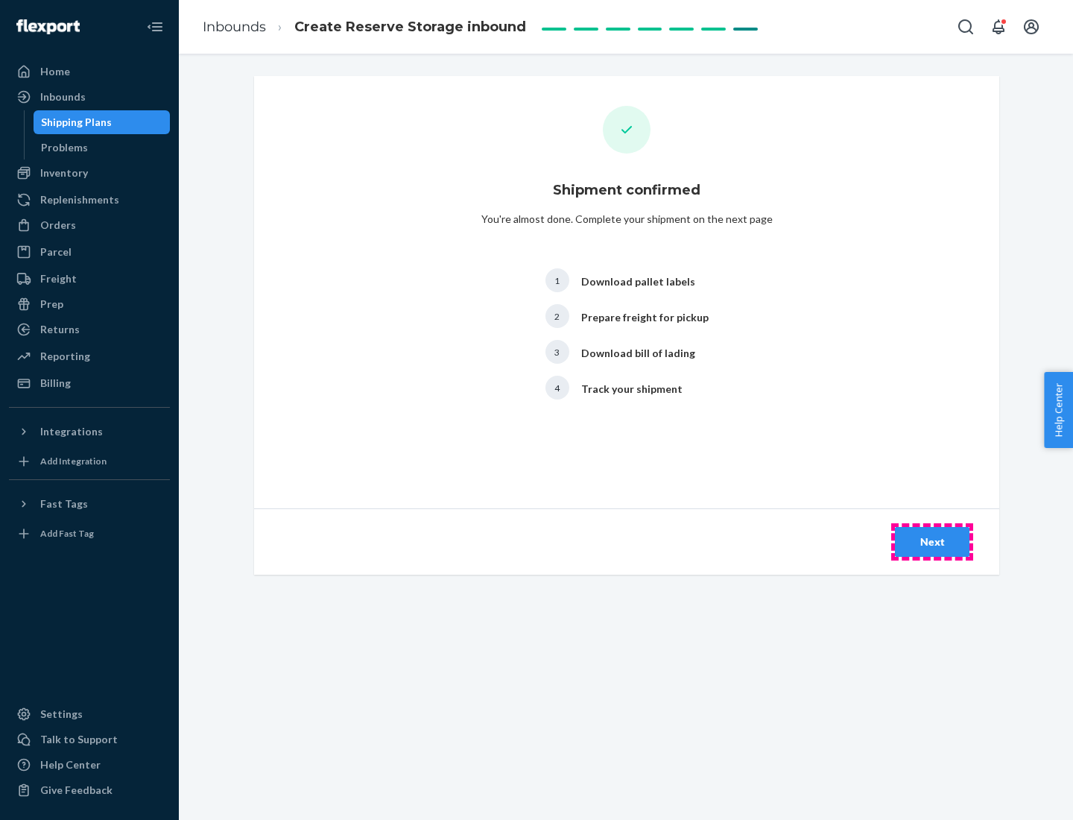
click at [933, 542] on div "Next" at bounding box center [932, 541] width 49 height 15
